Goal: Transaction & Acquisition: Book appointment/travel/reservation

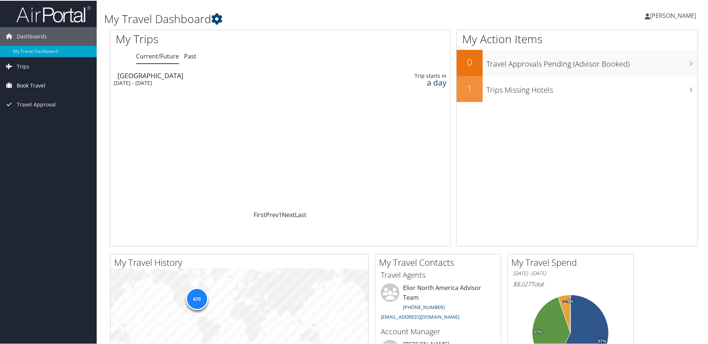
click at [38, 85] on span "Book Travel" at bounding box center [31, 84] width 29 height 19
click at [36, 123] on link "Book/Manage Online Trips" at bounding box center [48, 121] width 97 height 11
